Goal: Navigation & Orientation: Find specific page/section

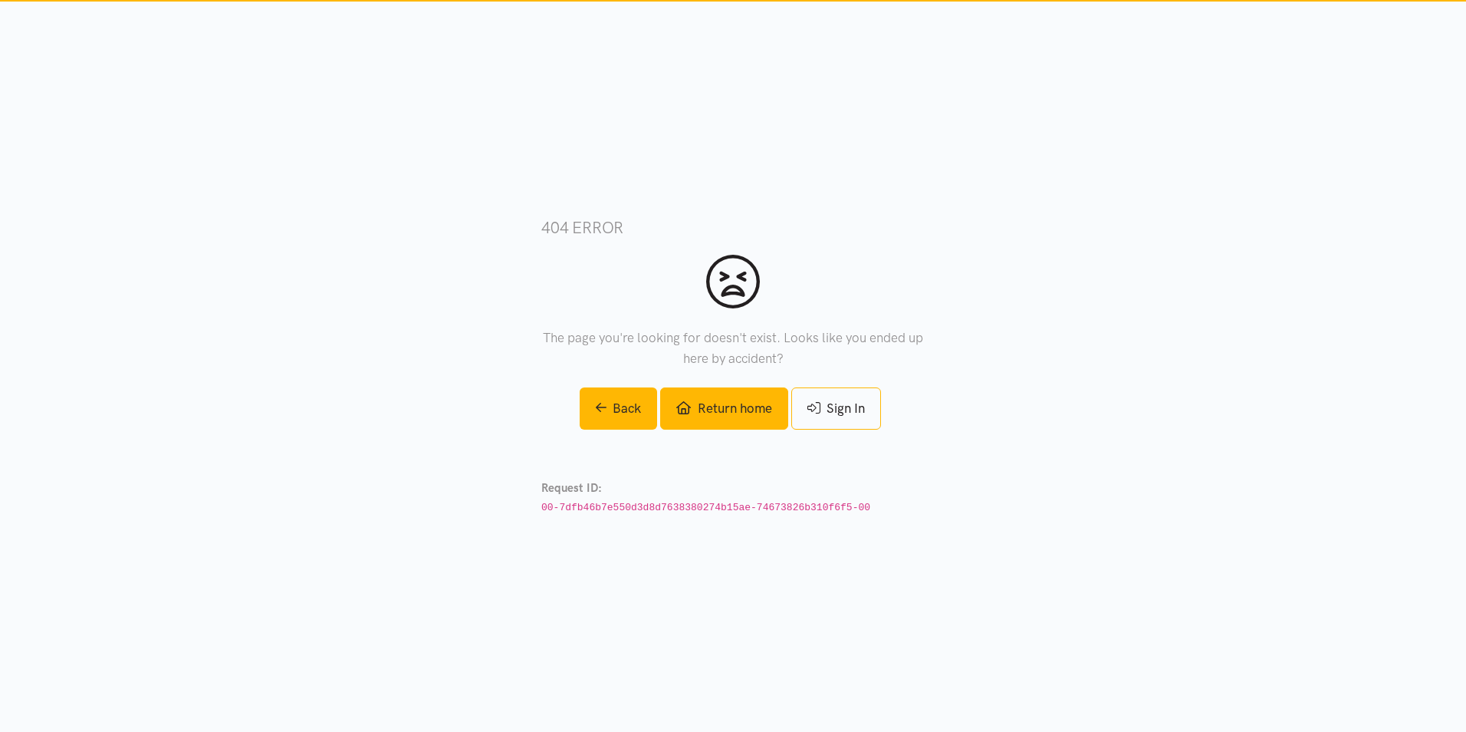
click at [722, 410] on link "Return home" at bounding box center [723, 408] width 127 height 42
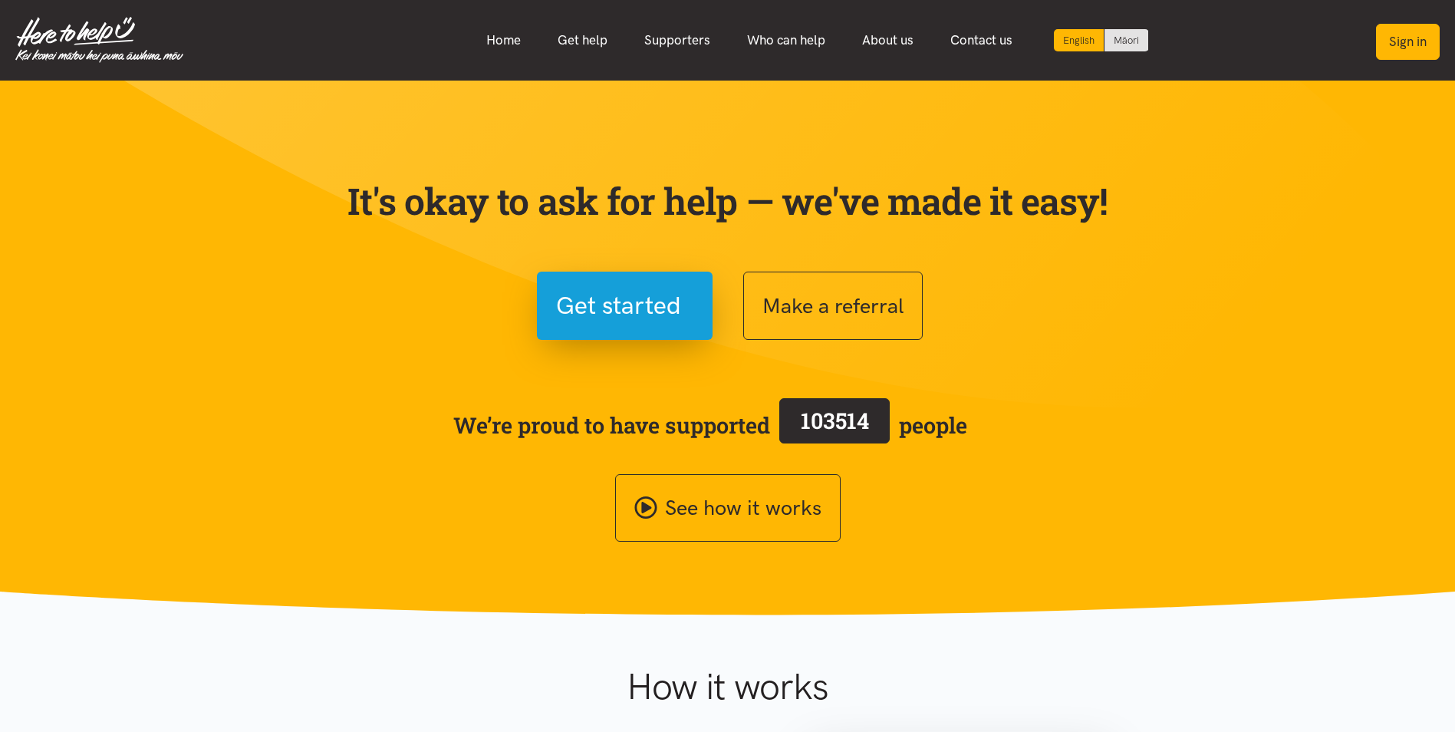
click at [1421, 43] on button "Sign in" at bounding box center [1408, 42] width 64 height 36
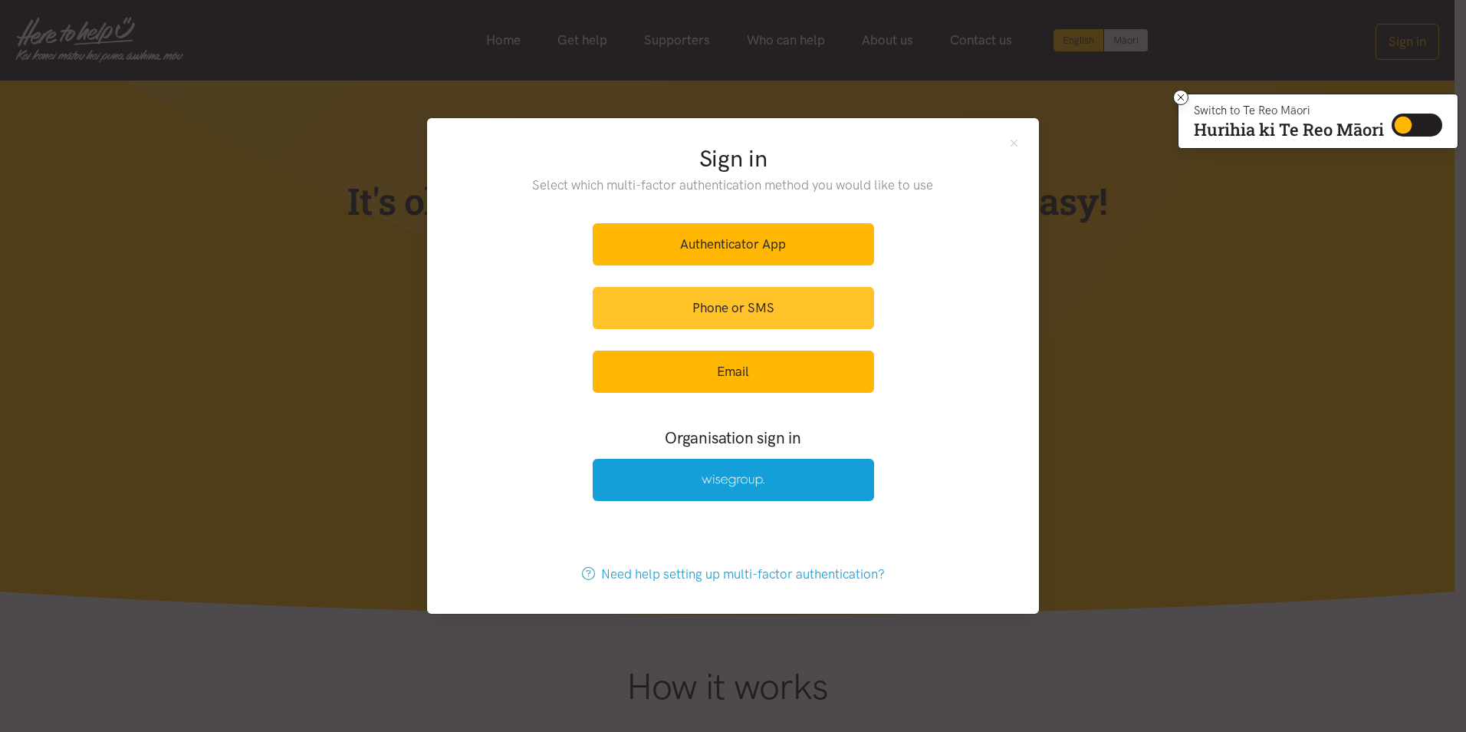
click at [730, 312] on link "Phone or SMS" at bounding box center [733, 308] width 281 height 42
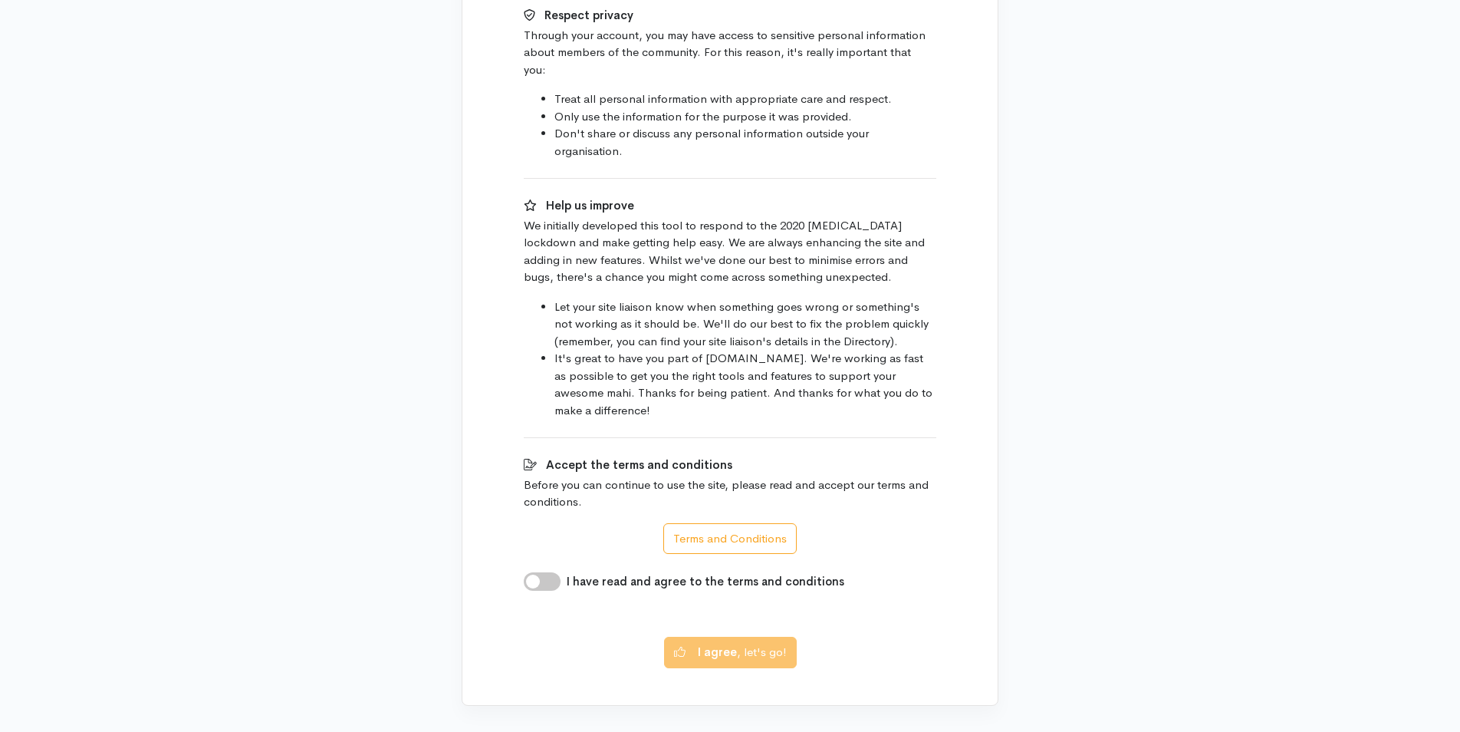
scroll to position [899, 0]
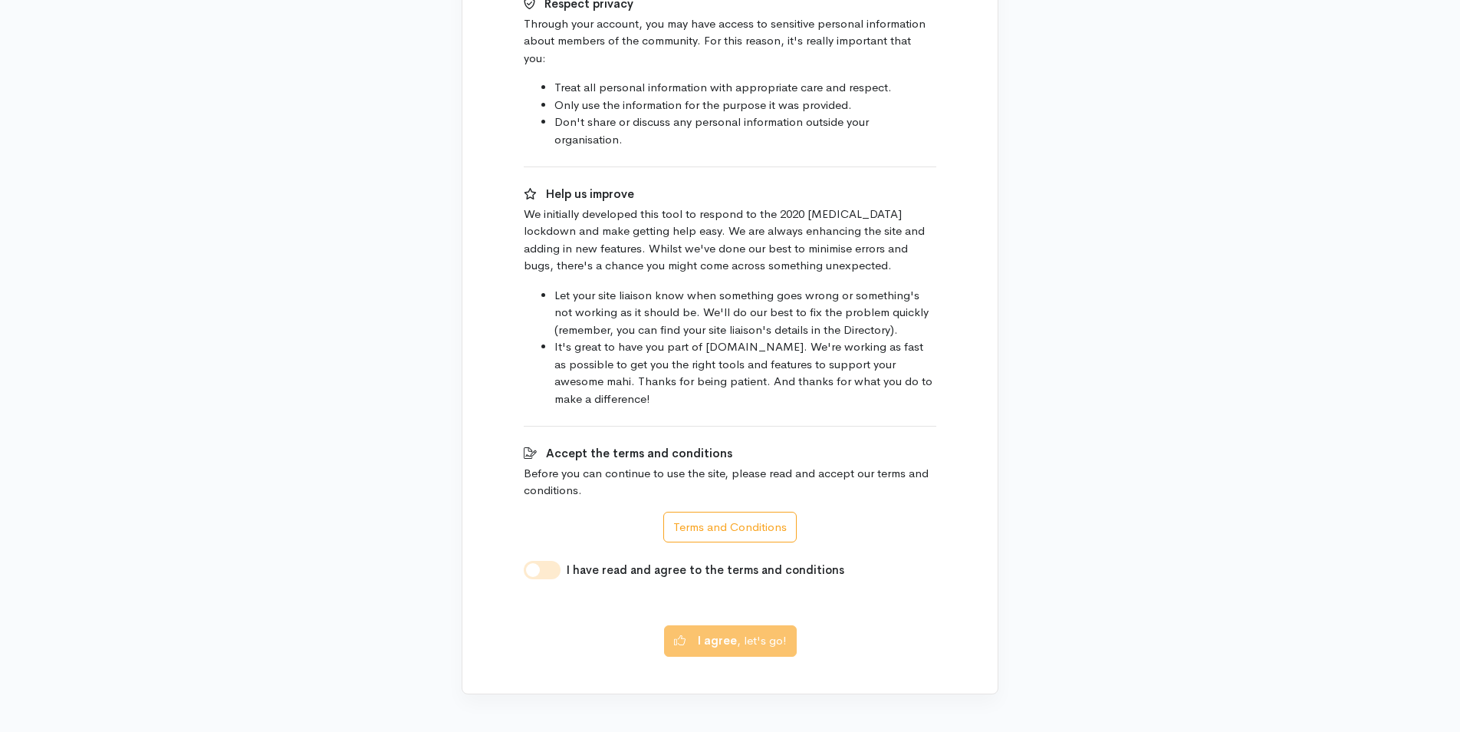
click at [547, 561] on input "I have read and agree to the terms and conditions" at bounding box center [542, 570] width 37 height 18
checkbox input "true"
click at [777, 633] on button "I agree , let's go!" at bounding box center [730, 638] width 133 height 31
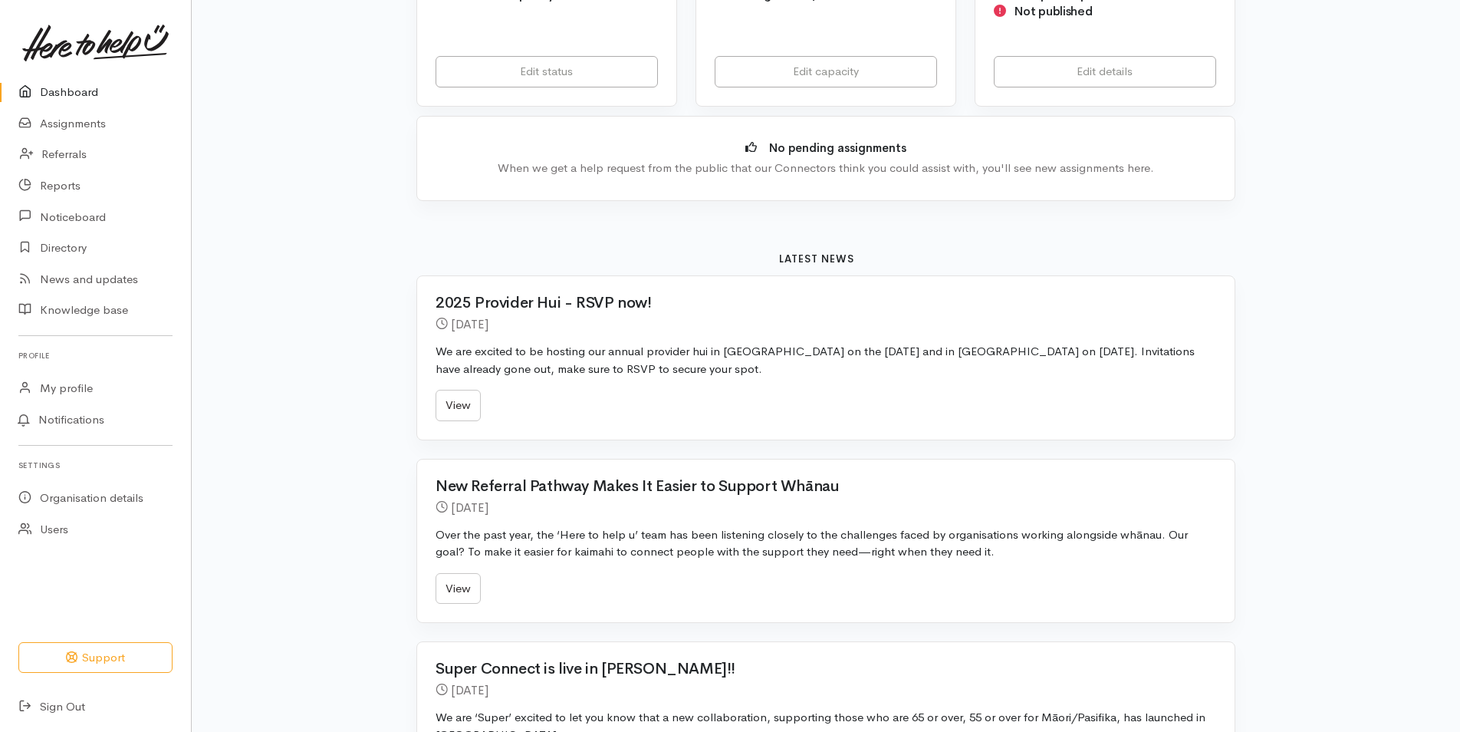
scroll to position [307, 0]
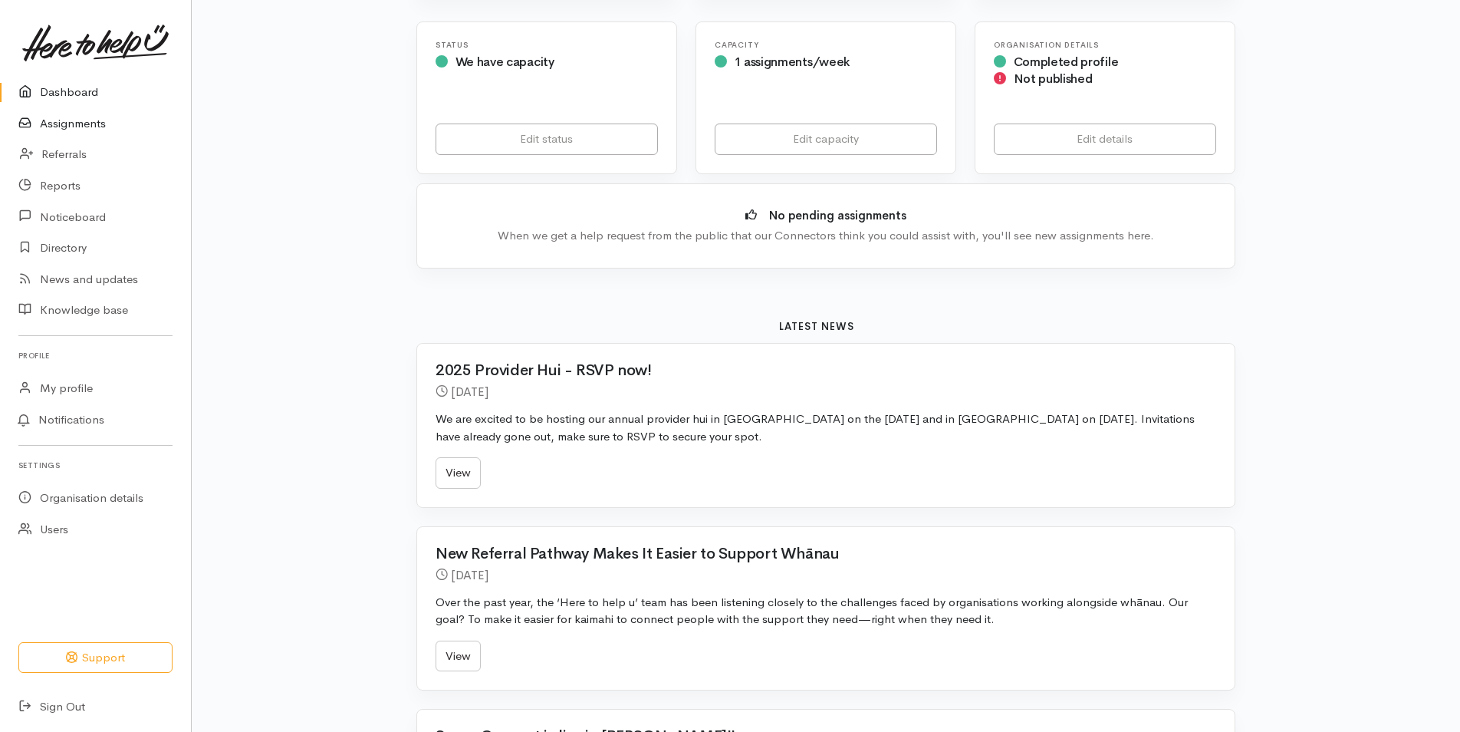
click at [67, 116] on link "Assignments" at bounding box center [95, 123] width 191 height 31
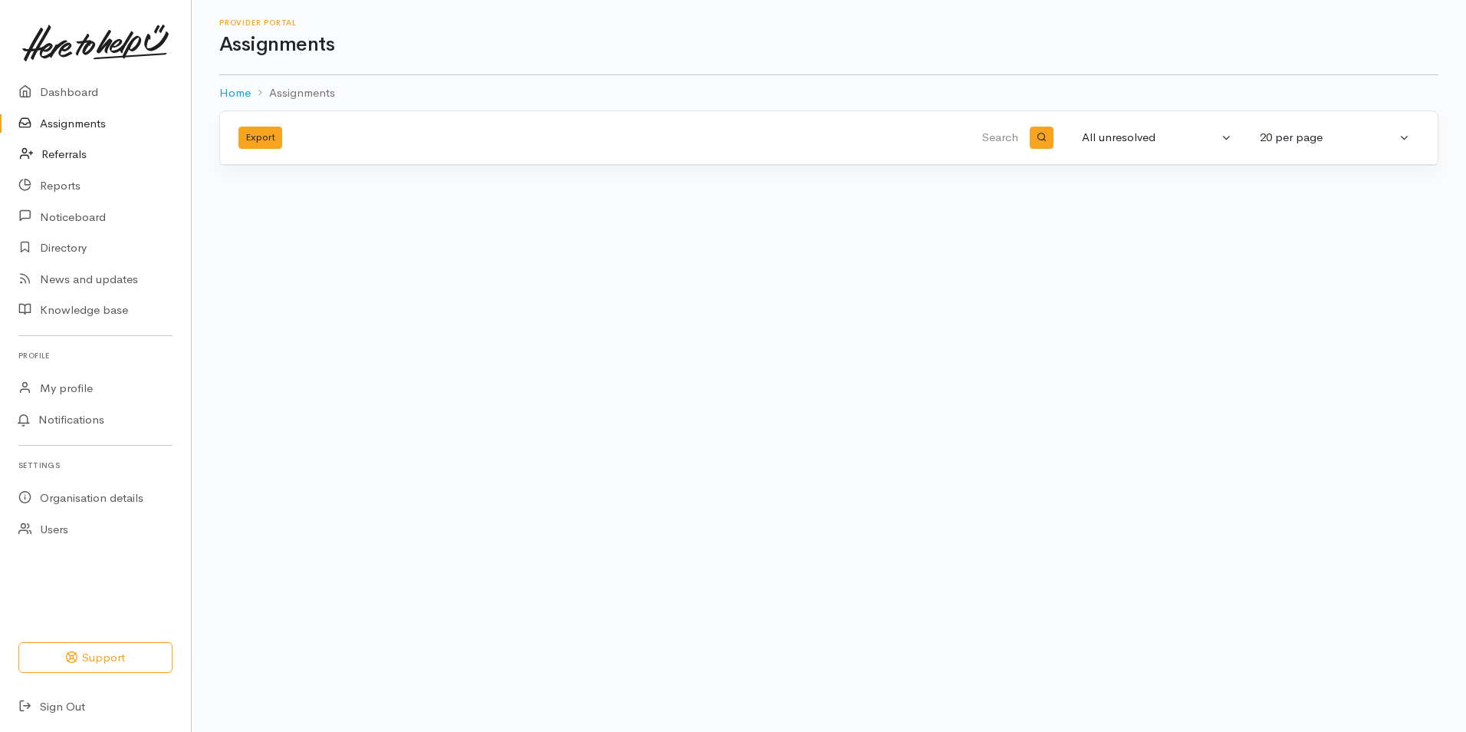
click at [66, 155] on link "Referrals" at bounding box center [95, 154] width 191 height 31
